Goal: Task Accomplishment & Management: Use online tool/utility

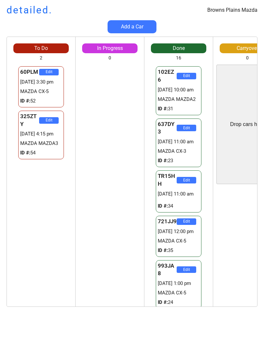
click at [123, 196] on div "K0DA23 Edit 29:49 [DATE] 4:00 pm MAZDA CX-30 ID #: 53 K0DA23 Edit 29:49 [DATE] …" at bounding box center [110, 186] width 69 height 242
click at [114, 196] on div "K0DA23 Edit 29:49 [DATE] 4:00 pm MAZDA CX-30 ID #: 53 K0DA23 Edit 29:49 [DATE] …" at bounding box center [110, 186] width 69 height 242
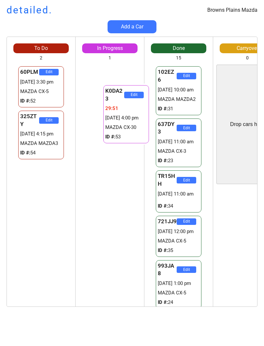
click at [114, 184] on div "K0DA23 Edit 29:53 [DATE] 4:00 pm MAZDA CX-30 ID #: 53 K0DA23 Edit 29:53 [DATE] …" at bounding box center [110, 186] width 69 height 242
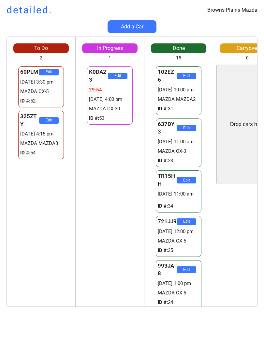
click at [116, 184] on div "K0DA23 Edit 29:54 [DATE] 4:00 pm MAZDA CX-30 ID #: 53 K0DA23 Edit 29:54 [DATE] …" at bounding box center [110, 186] width 69 height 242
click at [101, 198] on div "K0DA23 Edit 29:56 [DATE] 4:00 pm MAZDA CX-30 ID #: 53 K0DA23 Edit 29:56 [DATE] …" at bounding box center [110, 186] width 69 height 242
click at [101, 209] on div "K0DA23 Edit 29:56 [DATE] 4:00 pm MAZDA CX-30 ID #: 53 K0DA23 Edit 29:56 [DATE] …" at bounding box center [110, 186] width 69 height 242
click at [114, 190] on div "K0DA23 Edit 29:56 [DATE] 4:00 pm MAZDA CX-30 ID #: 53 K0DA23 Edit 29:56 [DATE] …" at bounding box center [110, 186] width 69 height 242
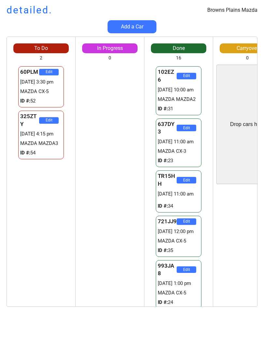
click at [105, 192] on div "K0DA23 Edit 29:59 [DATE] 4:00 pm MAZDA CX-30 ID #: 53 K0DA23 Edit 29:59 [DATE] …" at bounding box center [110, 186] width 69 height 242
click at [115, 193] on div "K0DA23 Edit 29:59 [DATE] 4:00 pm MAZDA CX-30 ID #: 53 K0DA23 Edit 29:59 [DATE] …" at bounding box center [110, 186] width 69 height 242
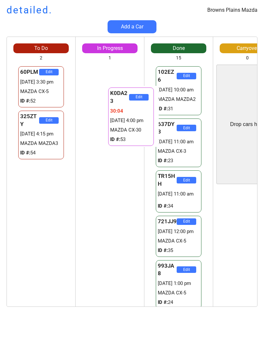
scroll to position [0, 10]
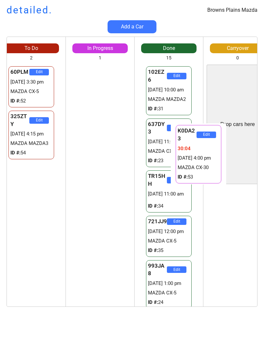
click at [98, 219] on div "K0DA23 Edit 30:06 [DATE] 4:00 pm MAZDA CX-30 ID #: 53 K0DA23 Edit 30:06 [DATE] …" at bounding box center [100, 186] width 69 height 242
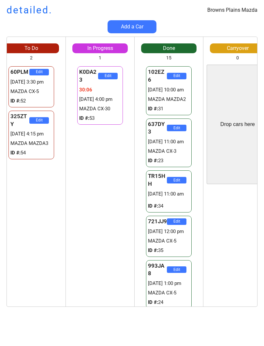
click at [83, 239] on div "K0DA23 Edit 30:06 [DATE] 4:00 pm MAZDA CX-30 ID #: 53 K0DA23 Edit 30:06 [DATE] …" at bounding box center [100, 186] width 69 height 242
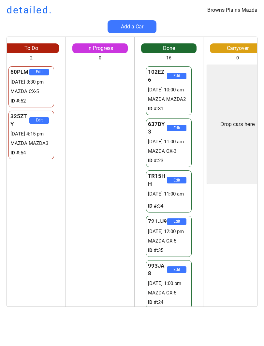
click at [104, 211] on div "K0DA23 Edit 30:14 [DATE] 4:00 pm MAZDA CX-30 ID #: 53 K0DA23 Edit 30:14 [DATE] …" at bounding box center [100, 186] width 69 height 242
click at [109, 219] on div "K0DA23 Edit 30:14 [DATE] 4:00 pm MAZDA CX-30 ID #: 53 K0DA23 Edit 30:14 [DATE] …" at bounding box center [100, 186] width 69 height 242
click at [116, 131] on div "K0DA23 Edit 30:14 [DATE] 4:00 pm MAZDA CX-30 ID #: 53 K0DA23 Edit 30:14 [DATE] …" at bounding box center [100, 186] width 69 height 242
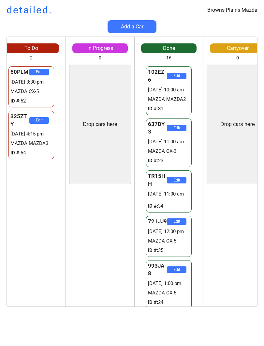
click at [107, 218] on div "K0DA23 Edit 30:14 [DATE] 4:00 pm MAZDA CX-30 ID #: 53 K0DA23 Edit 30:14 [DATE] …" at bounding box center [100, 246] width 69 height 119
click at [92, 189] on div "K0DA23 Edit 30:16 [DATE] 4:00 pm MAZDA CX-30 ID #: 53 K0DA23 Edit 30:16 [DATE] …" at bounding box center [100, 246] width 69 height 119
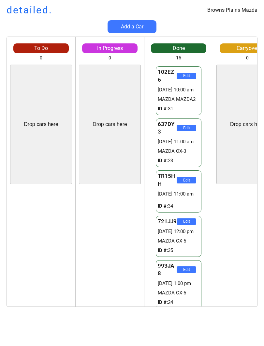
scroll to position [0, 0]
